Goal: Task Accomplishment & Management: Use online tool/utility

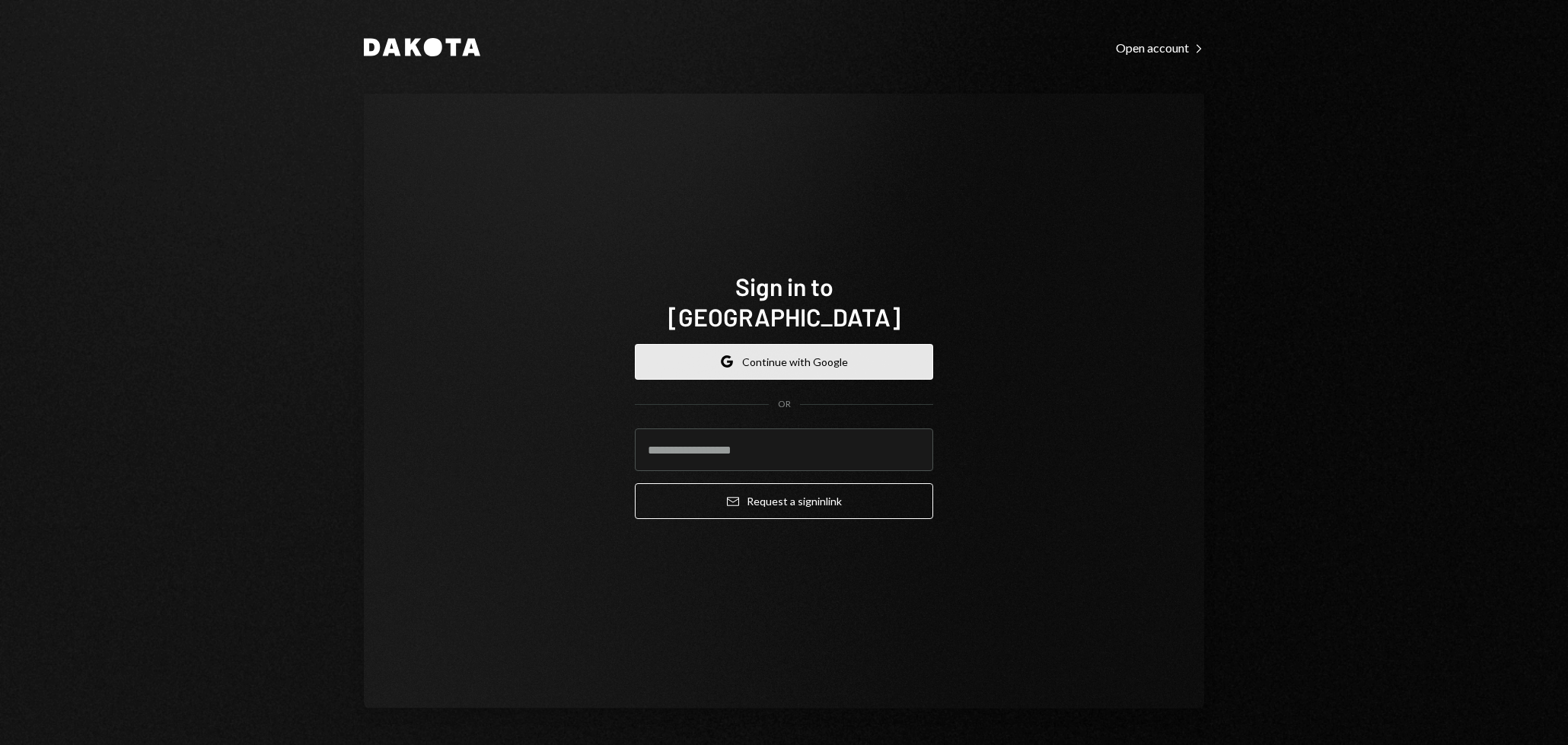
click at [794, 352] on button "Google Continue with Google" at bounding box center [784, 361] width 299 height 35
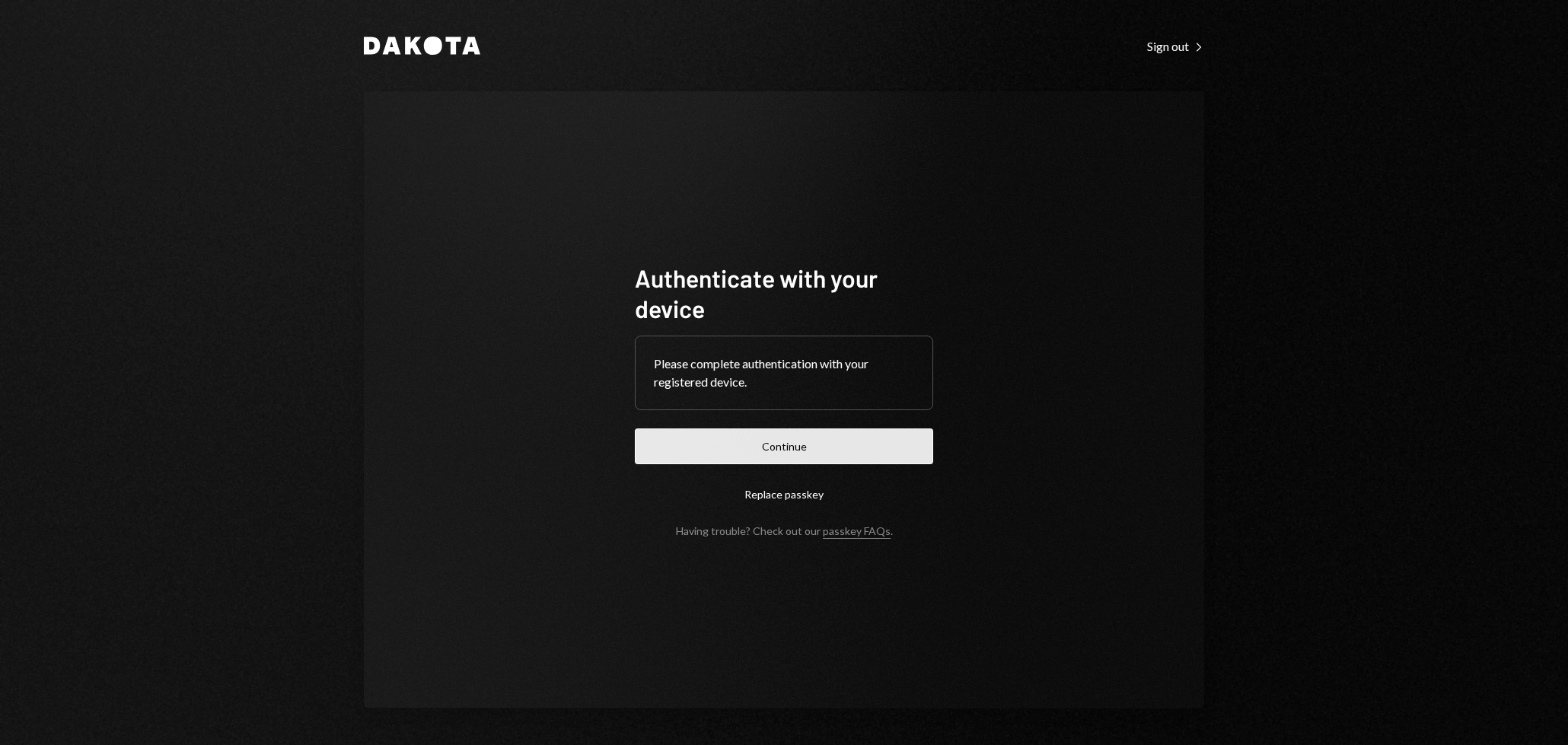
click at [790, 445] on button "Continue" at bounding box center [784, 446] width 299 height 35
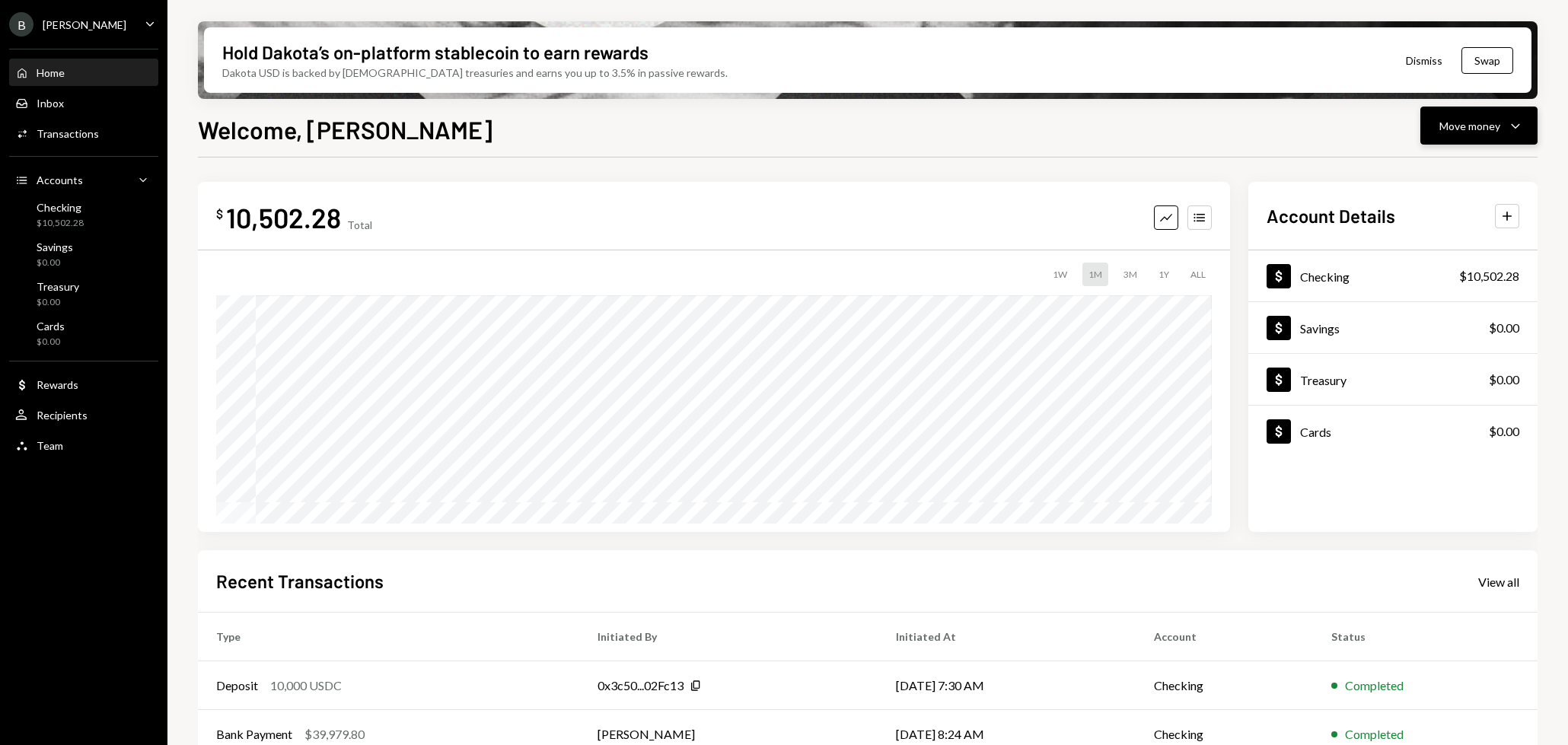
click at [1476, 130] on div "Move money" at bounding box center [1470, 126] width 61 height 16
click at [1448, 204] on div "Transfer" at bounding box center [1467, 206] width 111 height 16
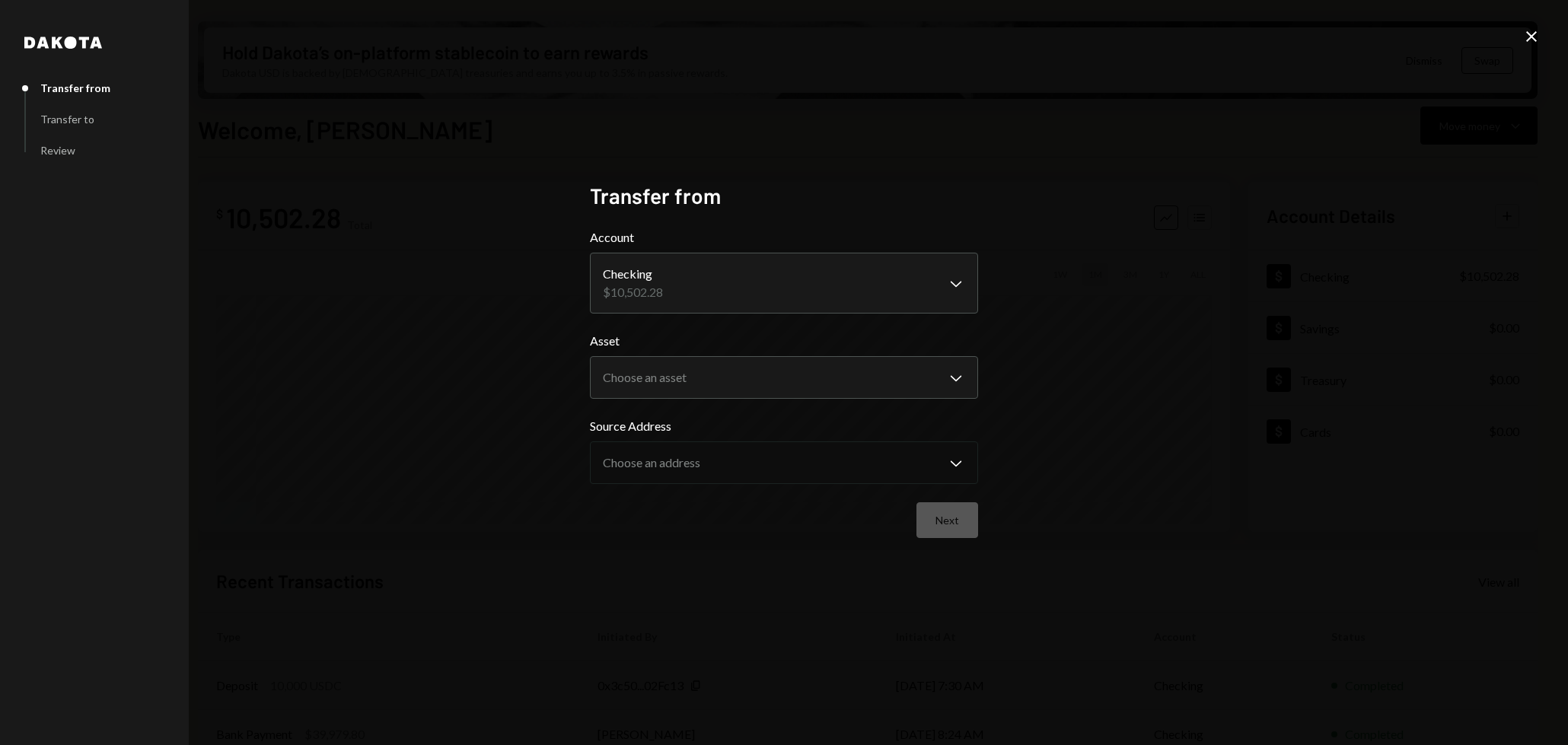
click at [1525, 40] on icon "Close" at bounding box center [1531, 36] width 19 height 19
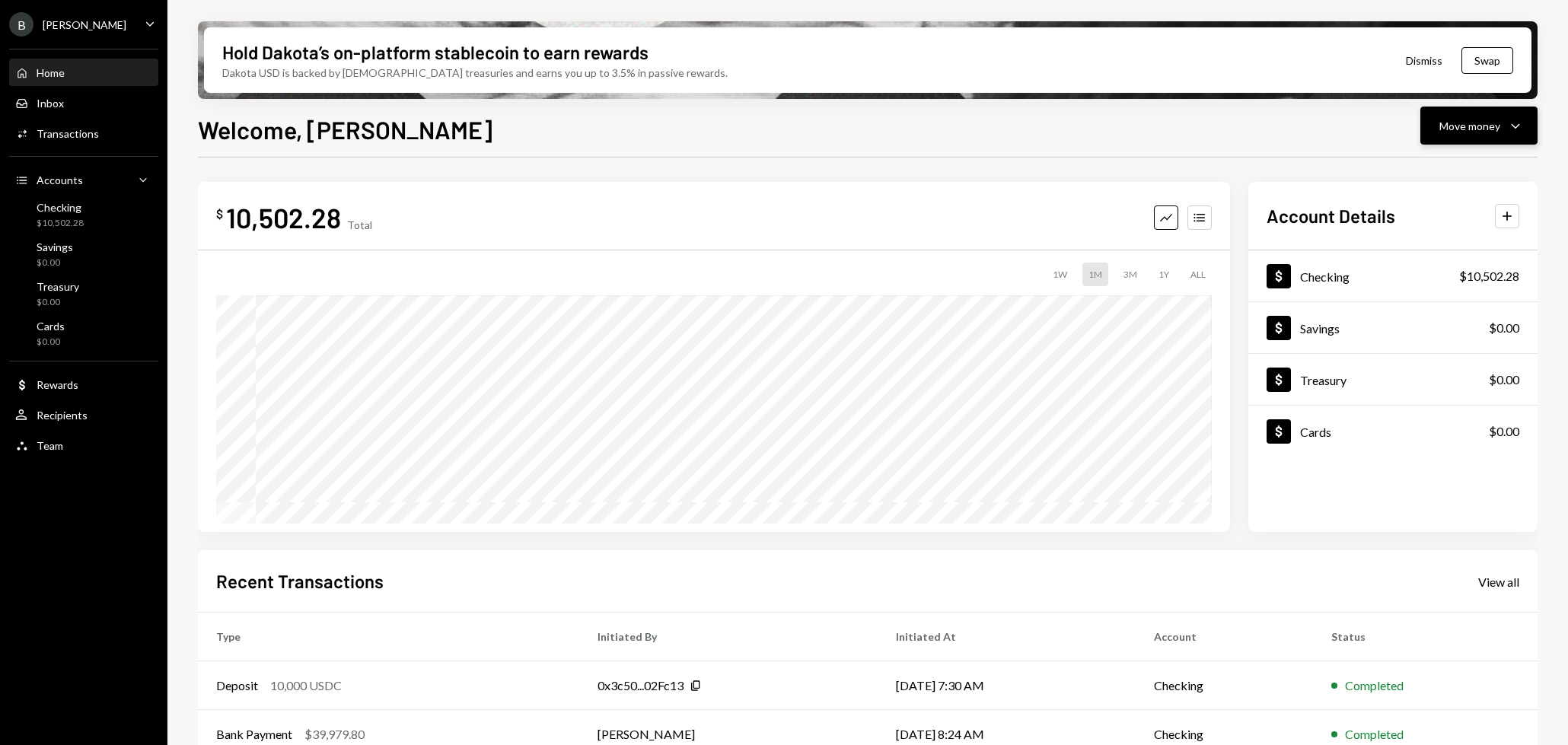
click at [1492, 125] on div "Move money" at bounding box center [1470, 126] width 61 height 16
click at [1450, 167] on div "Send" at bounding box center [1467, 171] width 111 height 16
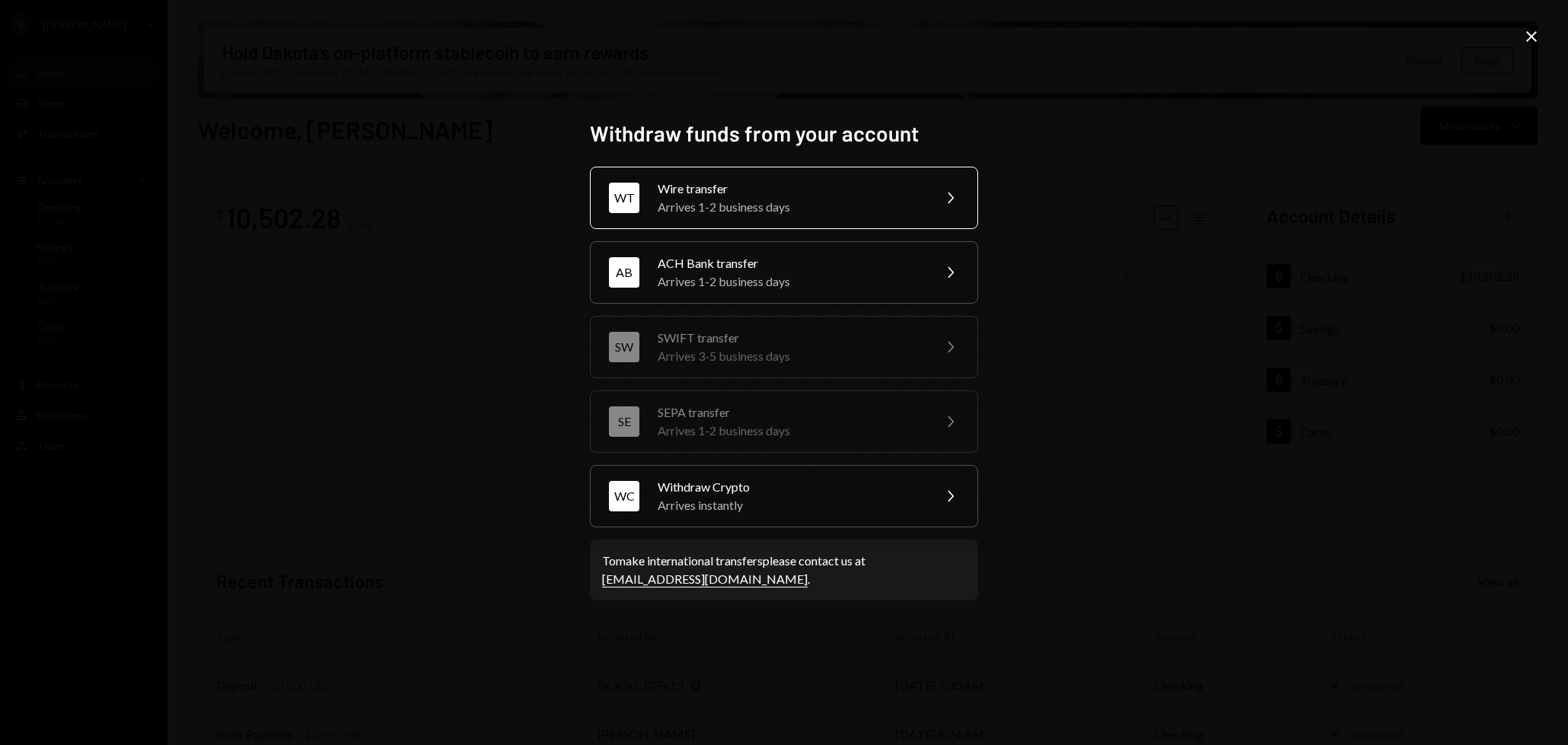
click at [850, 211] on div "Arrives 1-2 business days" at bounding box center [790, 207] width 265 height 19
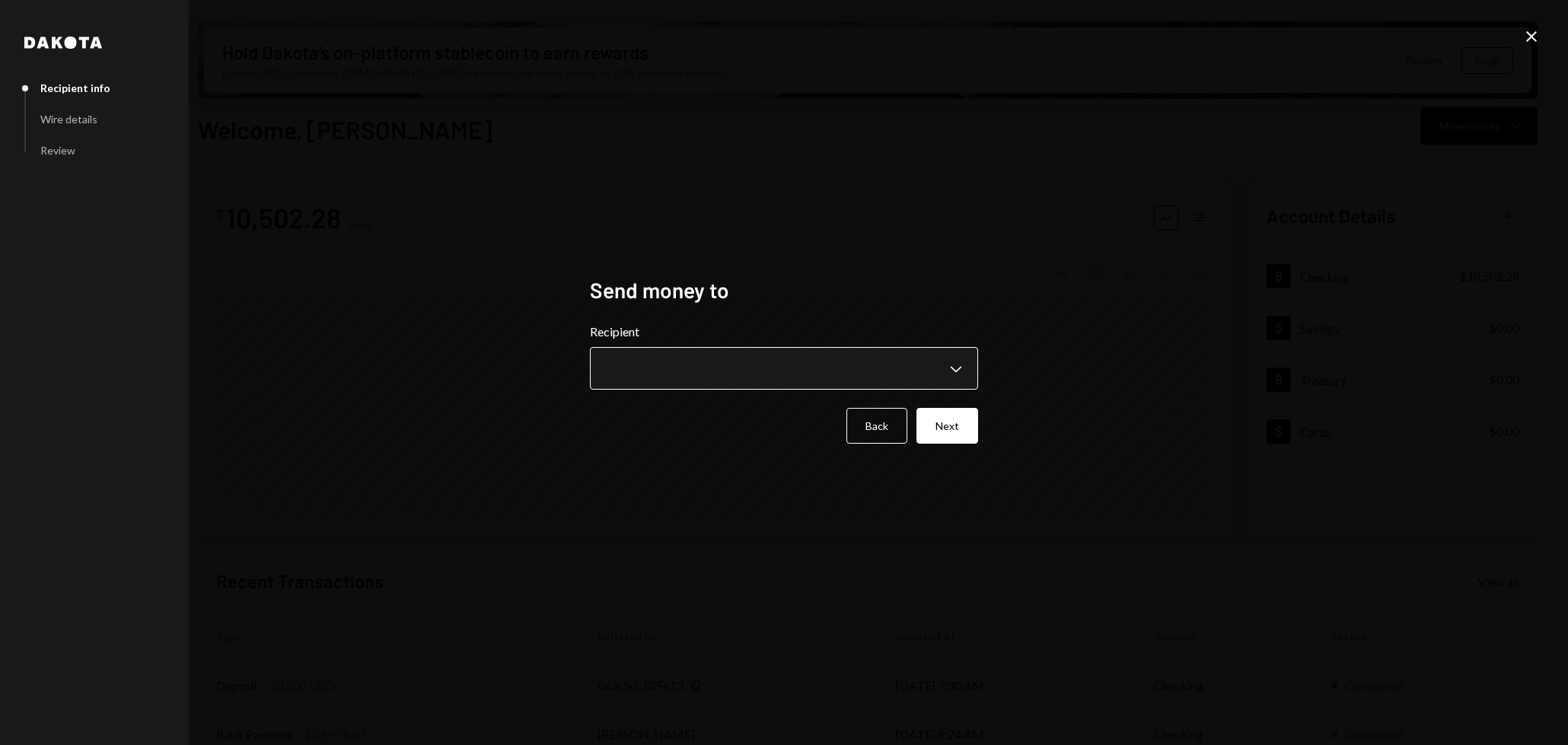
click at [799, 377] on body "B Billy Bets Caret Down Home Home Inbox Inbox Activities Transactions Accounts …" at bounding box center [784, 372] width 1568 height 745
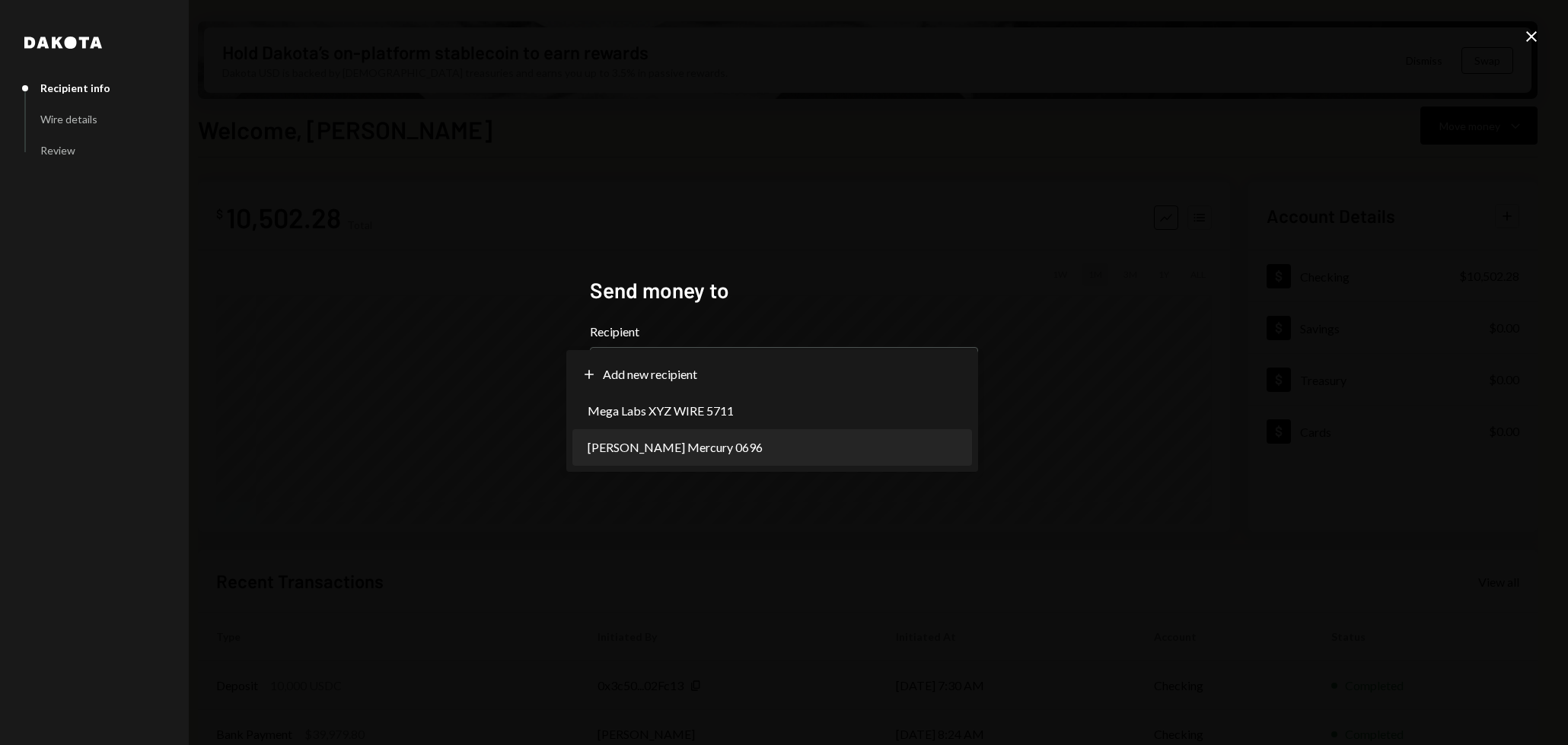
select select "**********"
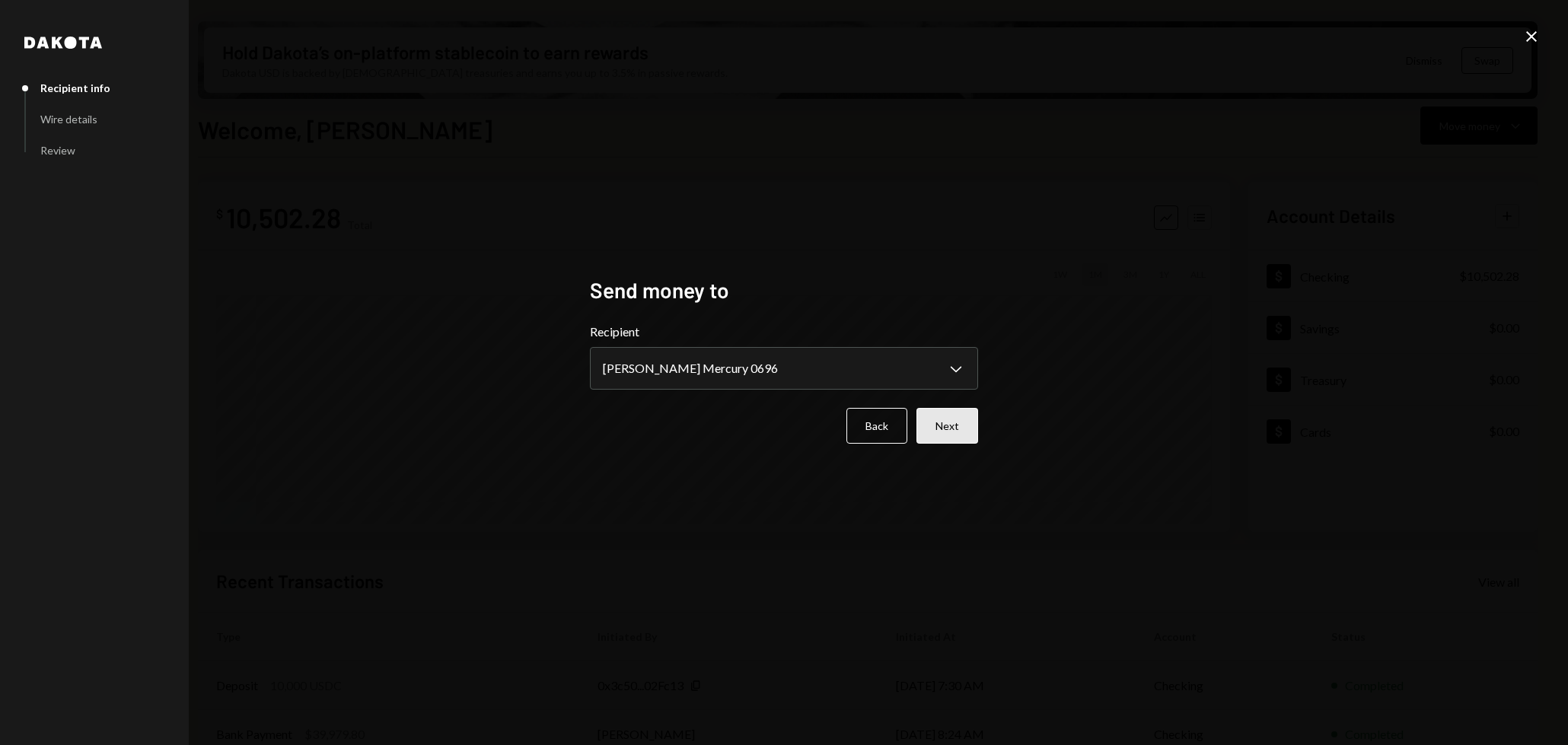
click at [961, 430] on button "Next" at bounding box center [947, 426] width 62 height 35
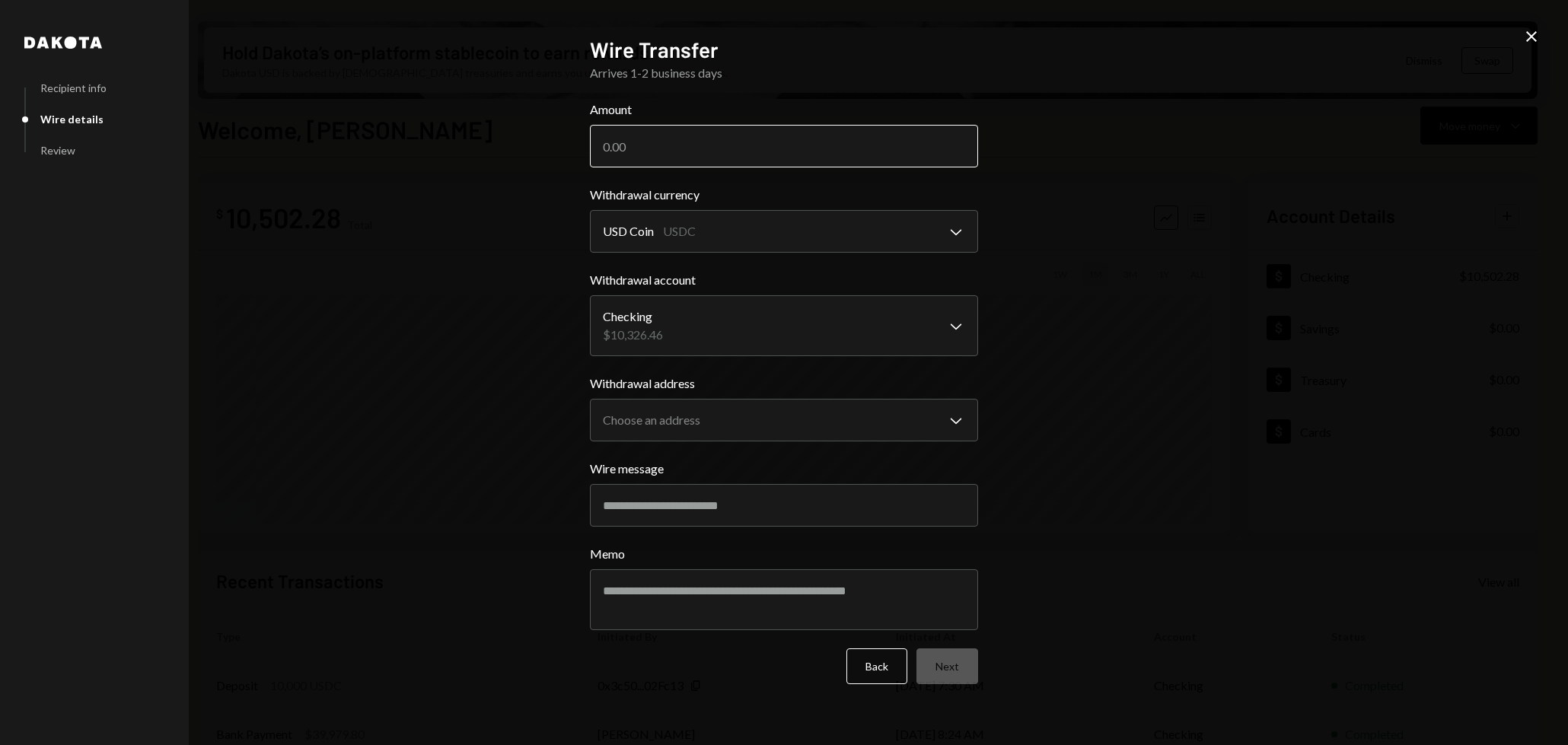
click at [740, 147] on input "Amount" at bounding box center [784, 146] width 388 height 43
type input "1"
type input "10000"
click at [835, 418] on body "B Billy Bets Caret Down Home Home Inbox Inbox Activities Transactions Accounts …" at bounding box center [784, 372] width 1568 height 745
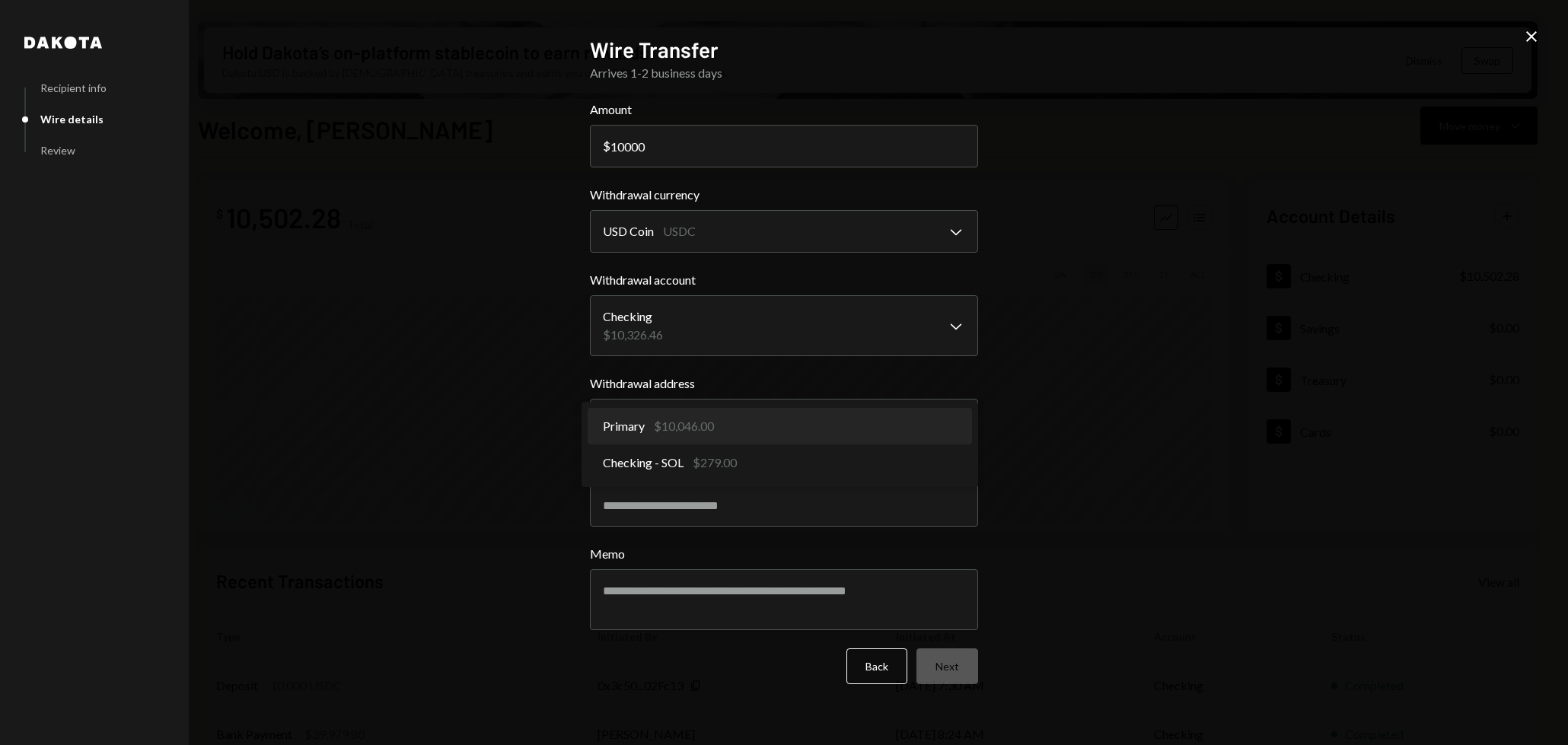
select select "**********"
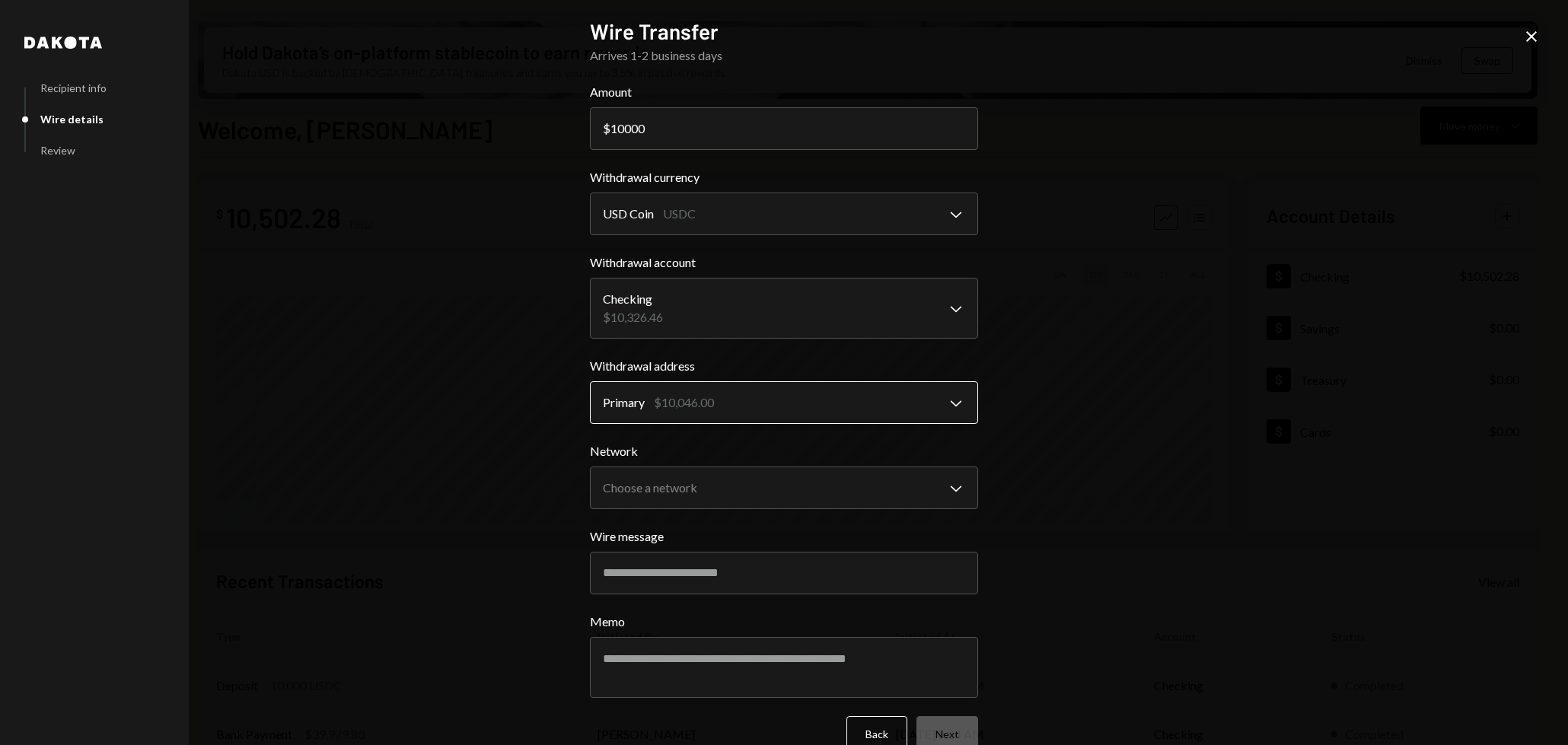
click at [810, 418] on body "B Billy Bets Caret Down Home Home Inbox Inbox Activities Transactions Accounts …" at bounding box center [784, 372] width 1568 height 745
click at [801, 475] on body "B Billy Bets Caret Down Home Home Inbox Inbox Activities Transactions Accounts …" at bounding box center [784, 372] width 1568 height 745
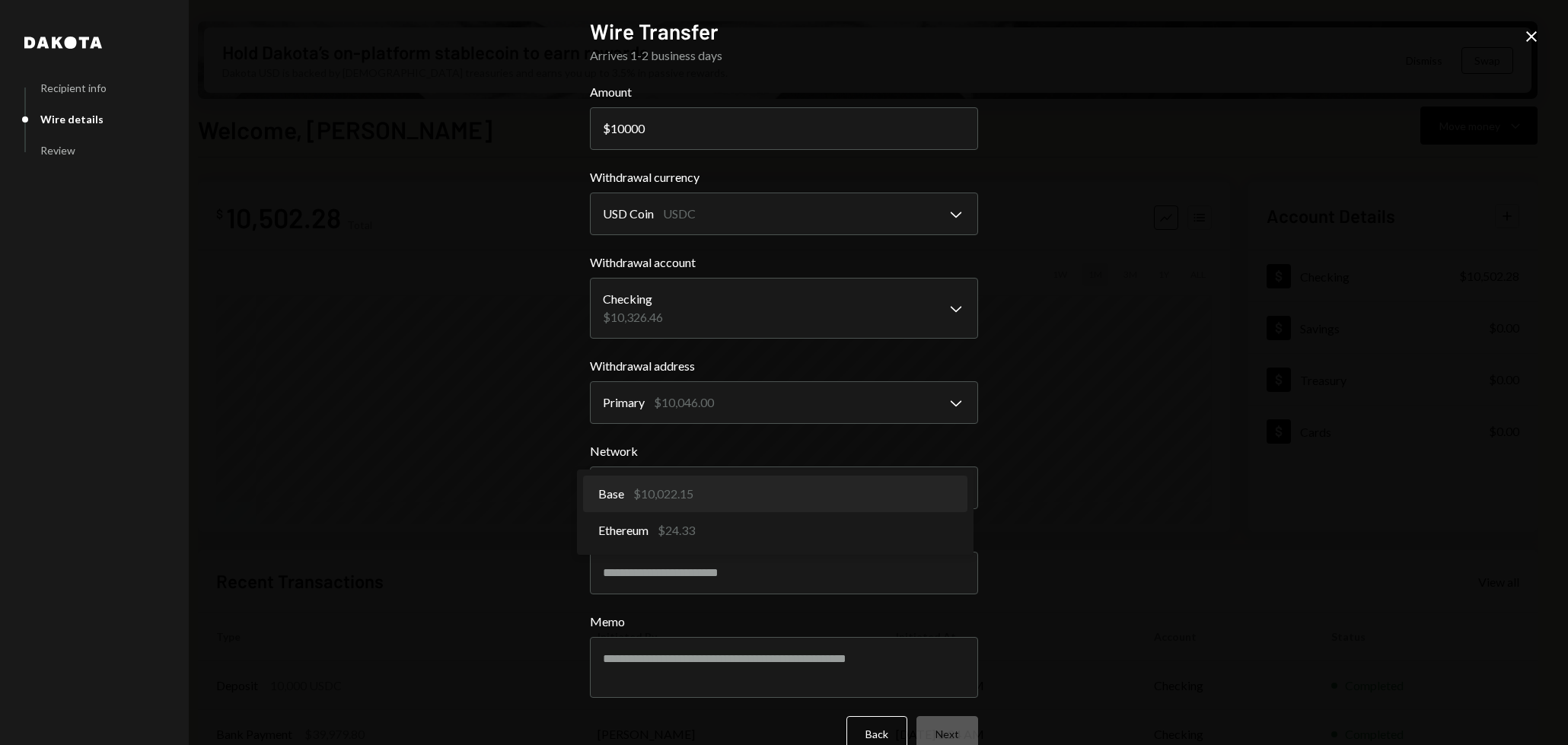
select select "**********"
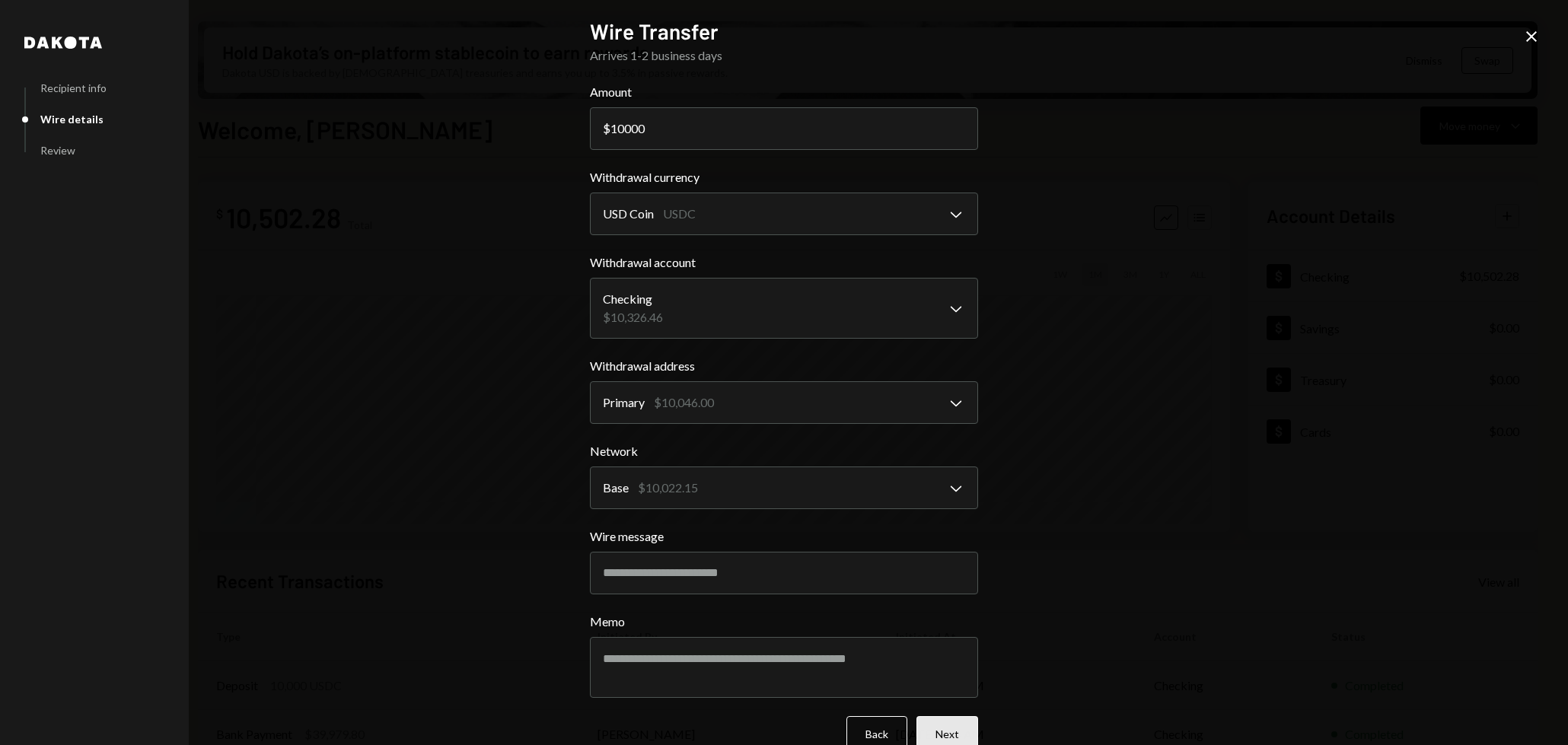
click at [951, 734] on button "Next" at bounding box center [947, 734] width 62 height 35
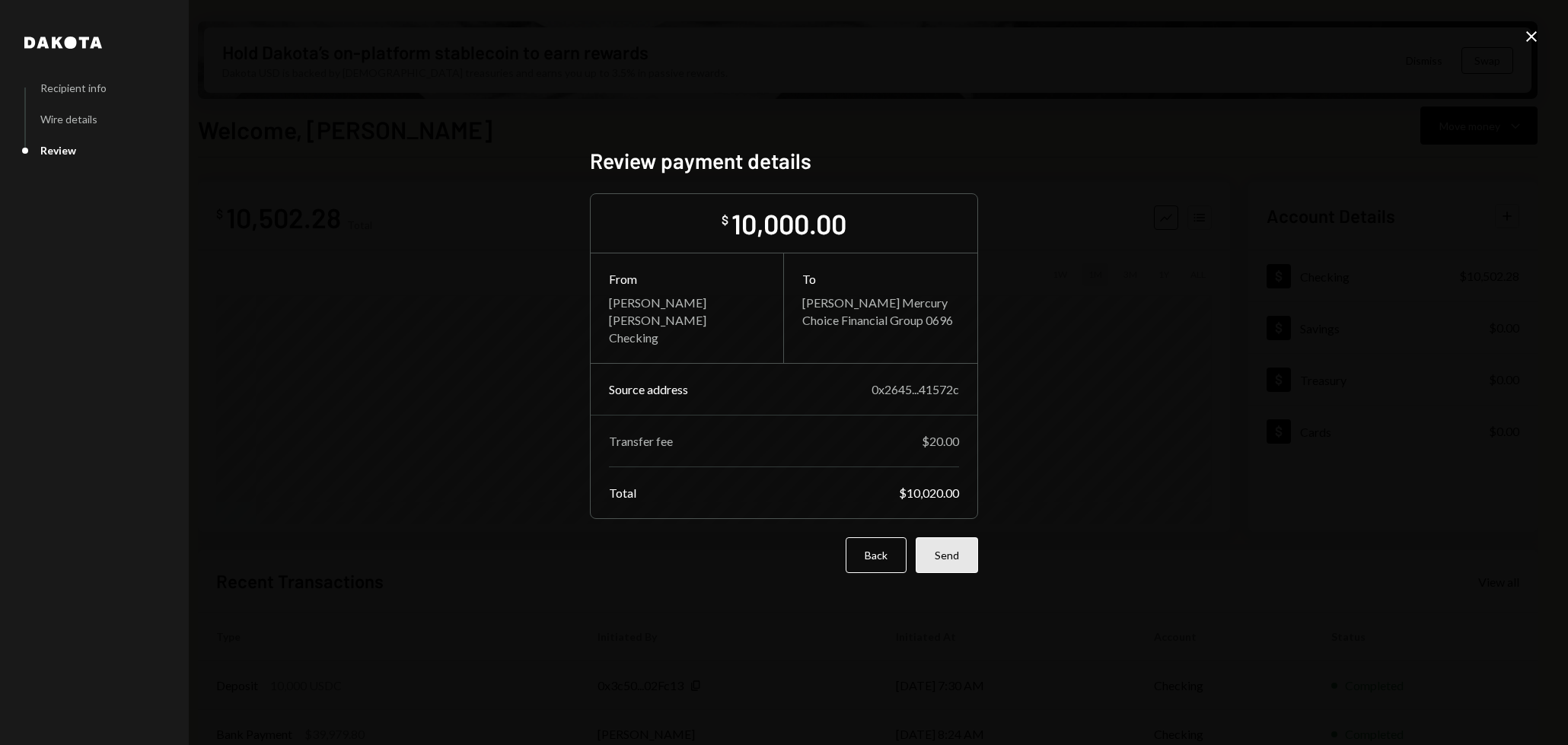
click at [945, 570] on button "Send" at bounding box center [947, 555] width 63 height 35
